Goal: Task Accomplishment & Management: Manage account settings

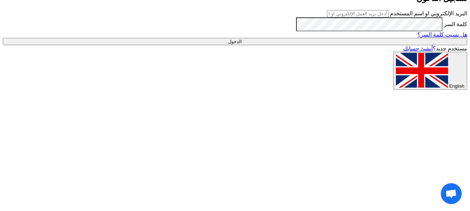
click at [329, 17] on input "text" at bounding box center [358, 13] width 62 height 7
type input "[PERSON_NAME][EMAIL_ADDRESS][PERSON_NAME][DOMAIN_NAME]"
click at [3, 38] on input "الدخول" at bounding box center [235, 41] width 465 height 7
type input "Sign in"
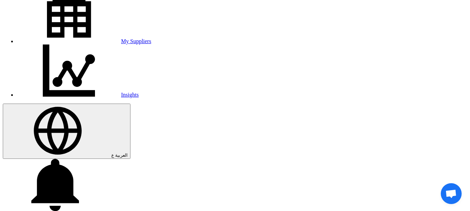
scroll to position [80, 0]
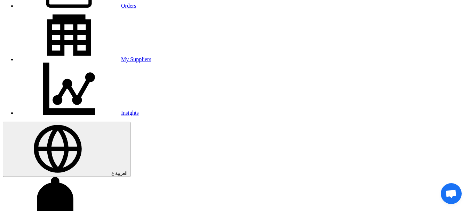
scroll to position [112, 0]
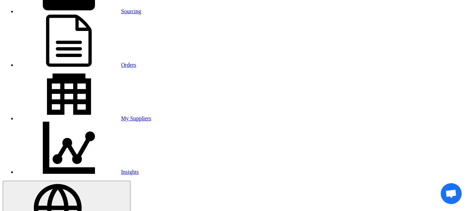
scroll to position [42, 0]
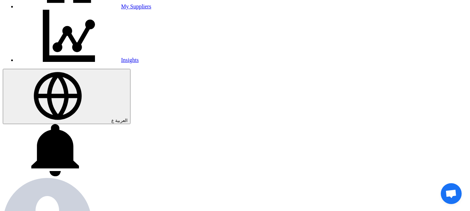
scroll to position [182, 0]
